Goal: Information Seeking & Learning: Check status

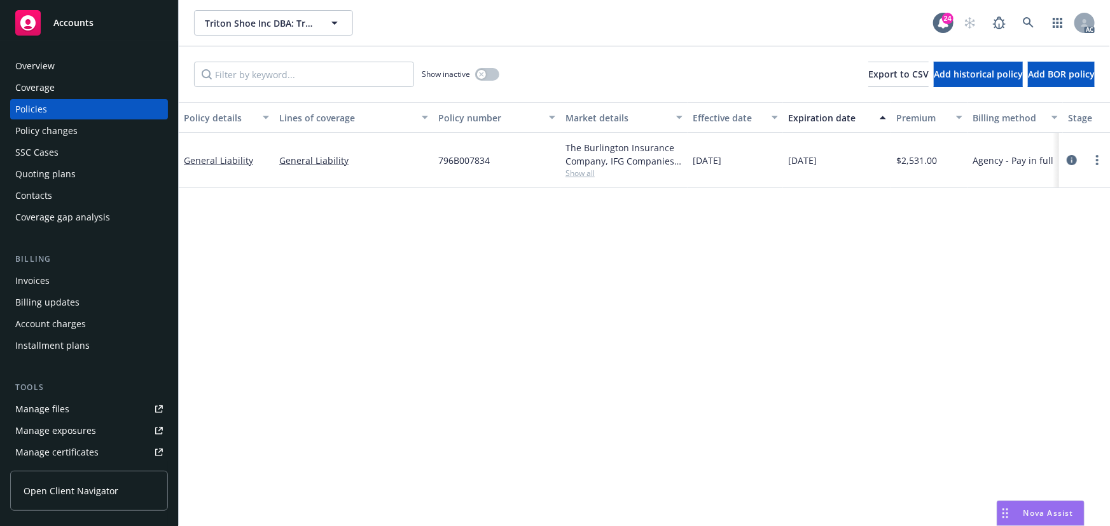
click at [579, 172] on span "Show all" at bounding box center [623, 173] width 117 height 11
click at [236, 162] on link "General Liability" at bounding box center [218, 161] width 69 height 12
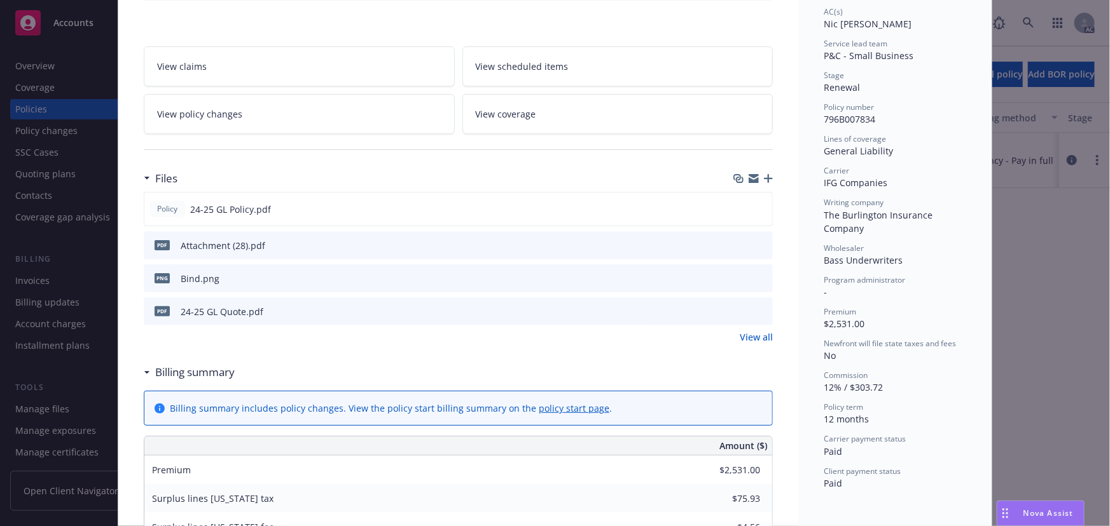
scroll to position [231, 0]
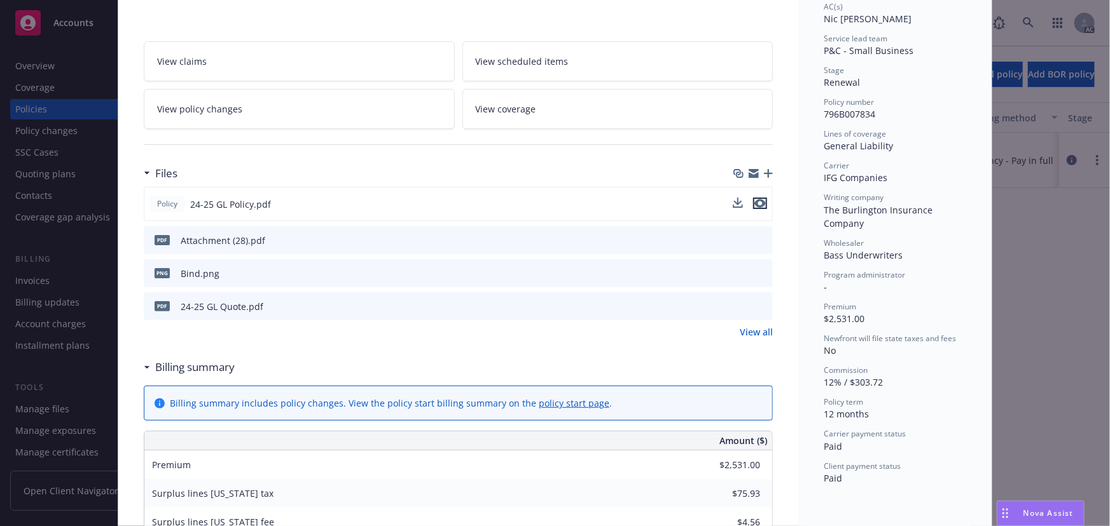
click at [759, 201] on icon "preview file" at bounding box center [759, 203] width 11 height 9
click at [760, 303] on icon "preview file" at bounding box center [760, 305] width 11 height 9
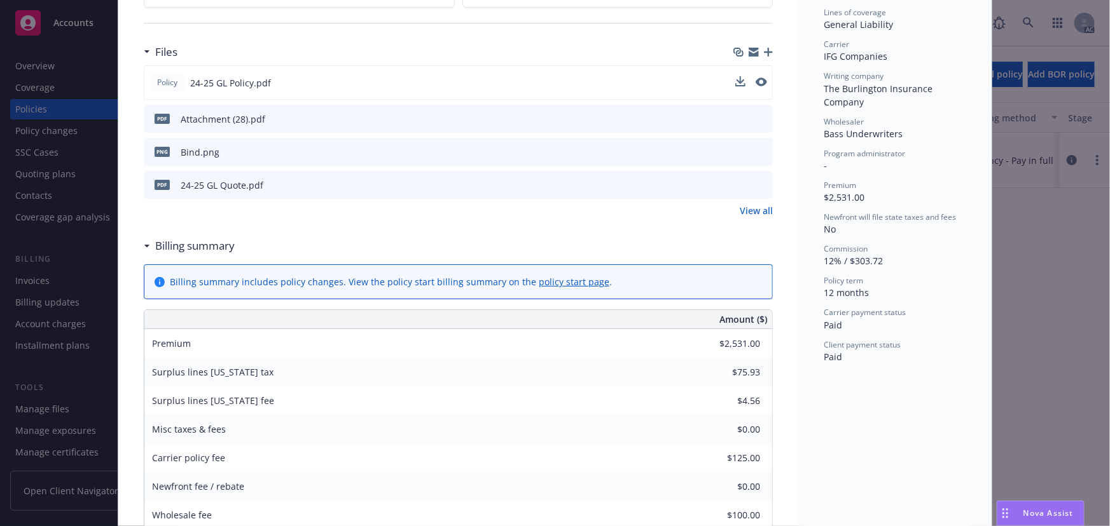
scroll to position [462, 0]
